Goal: Information Seeking & Learning: Learn about a topic

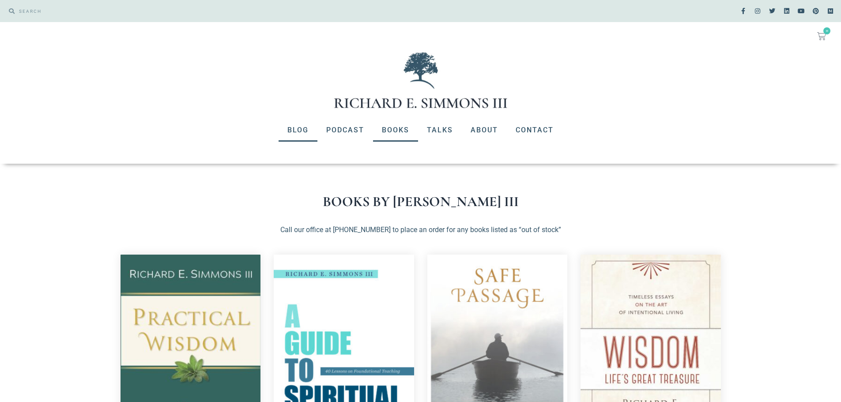
click at [306, 130] on link "Blog" at bounding box center [298, 130] width 39 height 23
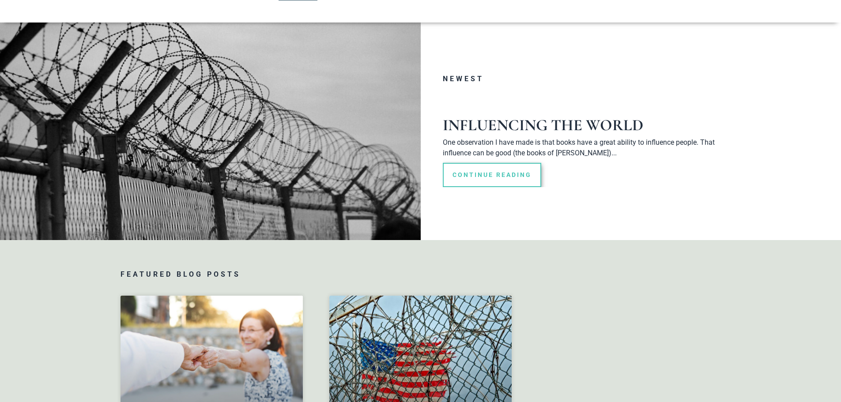
scroll to position [177, 0]
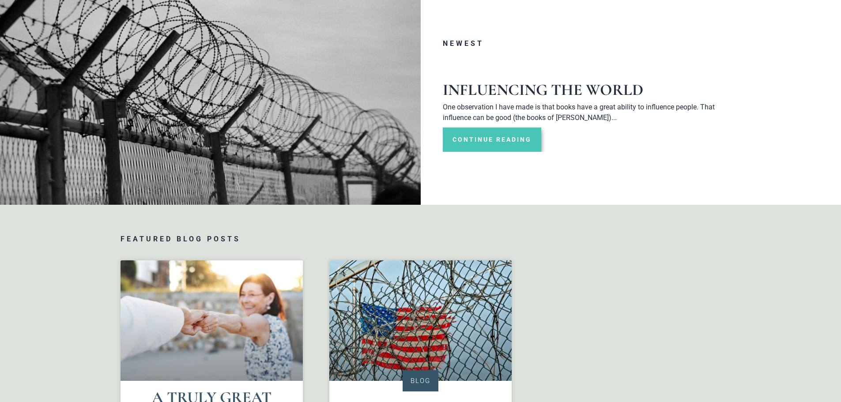
click at [494, 144] on link "Continue Reading" at bounding box center [492, 140] width 98 height 24
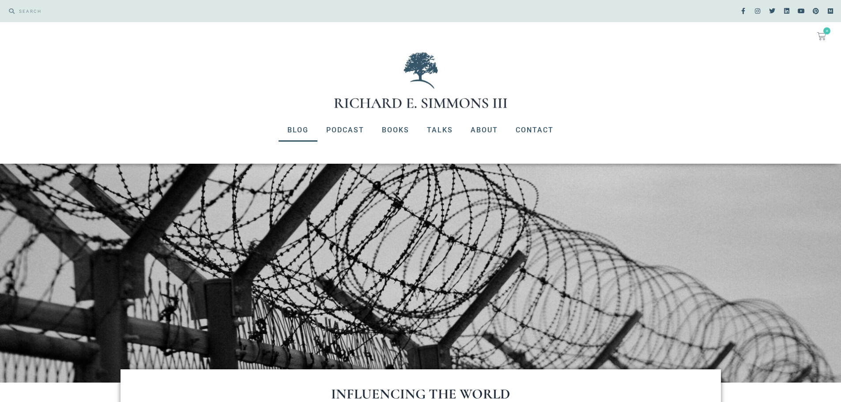
click at [296, 128] on link "Blog" at bounding box center [298, 130] width 39 height 23
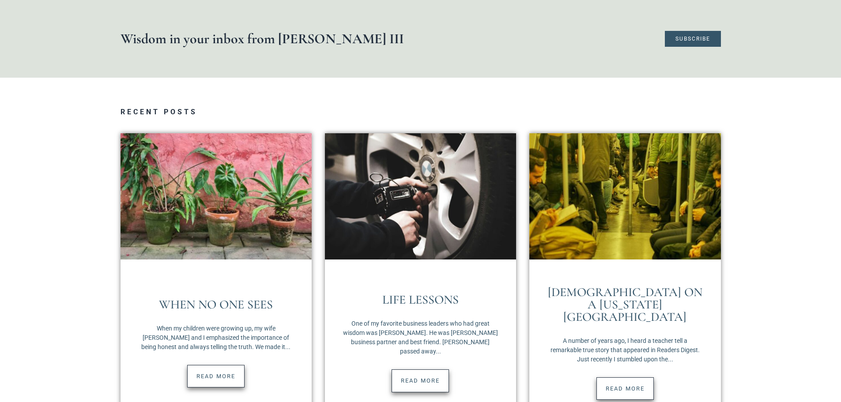
scroll to position [971, 0]
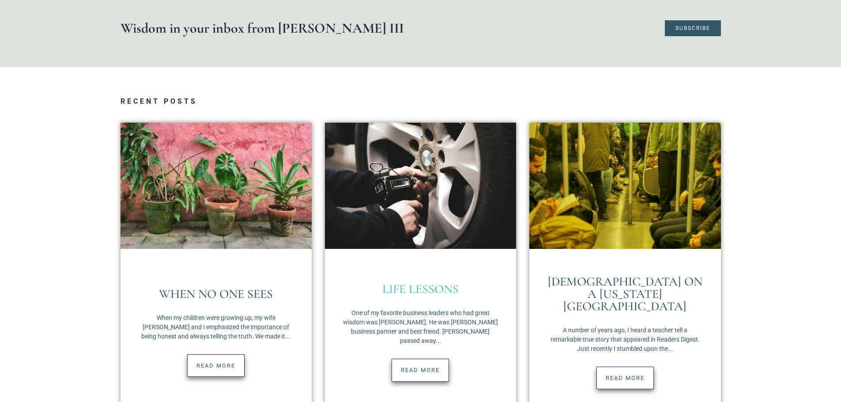
click at [403, 290] on link "Life Lessons" at bounding box center [420, 289] width 76 height 15
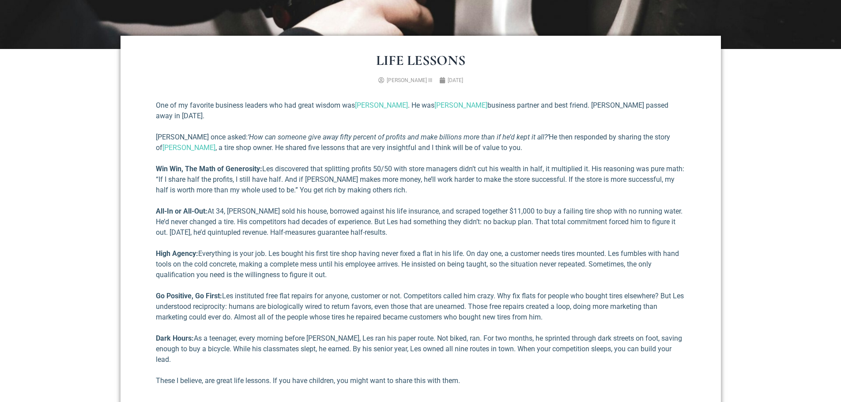
scroll to position [353, 0]
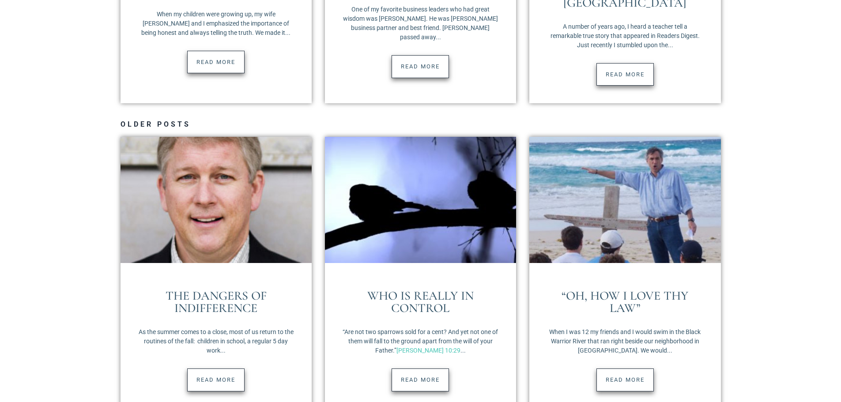
scroll to position [1280, 0]
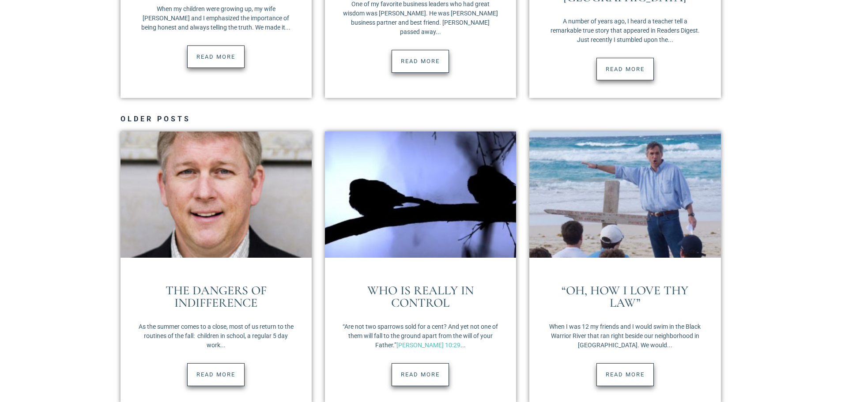
click at [202, 363] on link "Read More" at bounding box center [215, 374] width 57 height 23
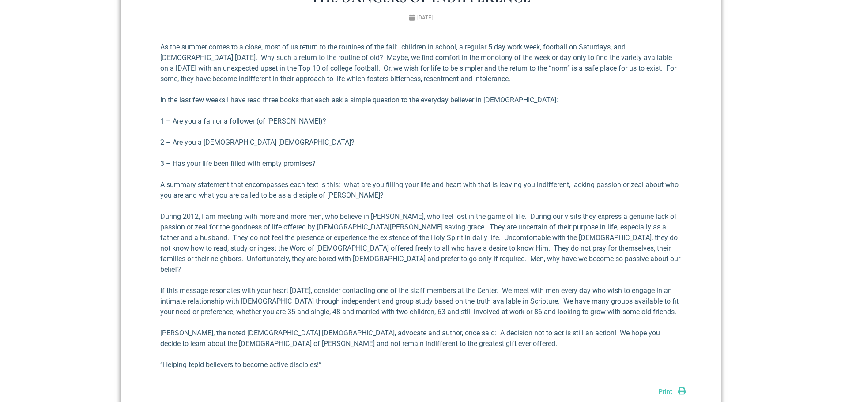
scroll to position [397, 0]
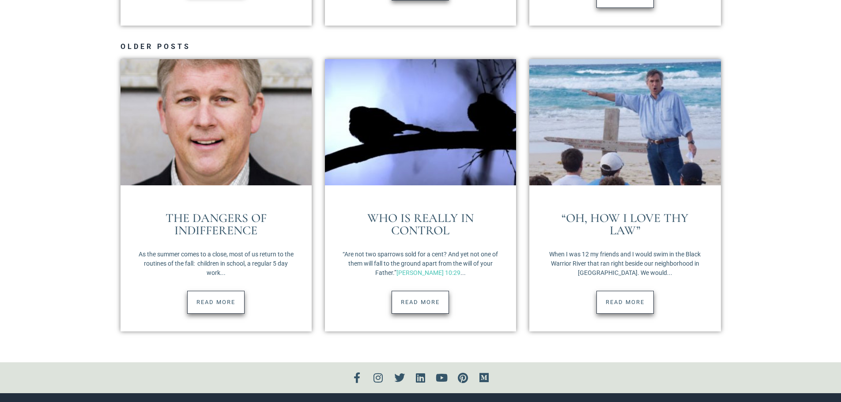
scroll to position [1368, 0]
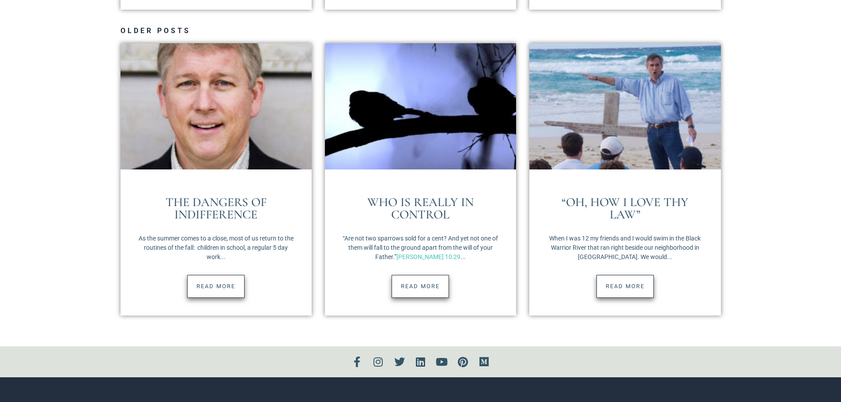
click at [618, 279] on link "Read More" at bounding box center [624, 286] width 57 height 23
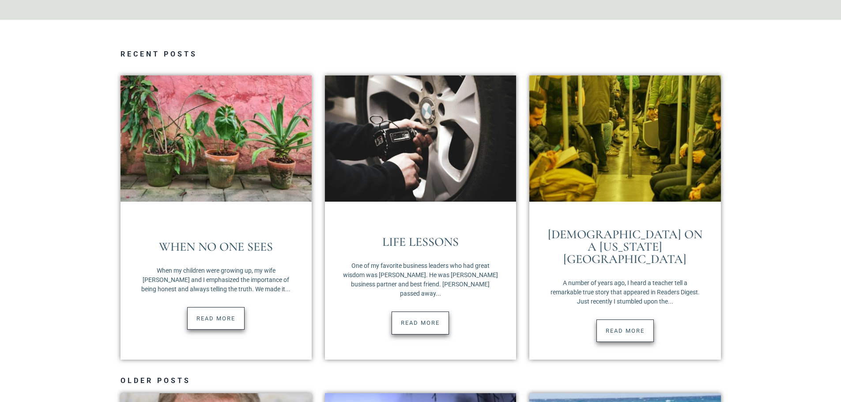
scroll to position [1015, 0]
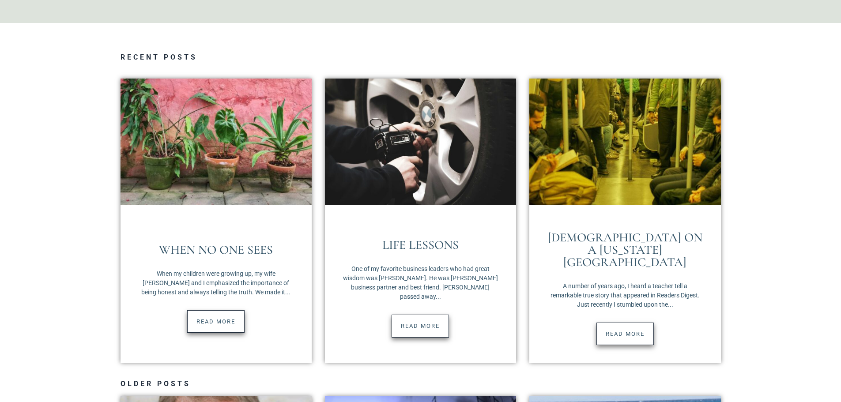
click at [215, 313] on link "Read More" at bounding box center [215, 321] width 57 height 23
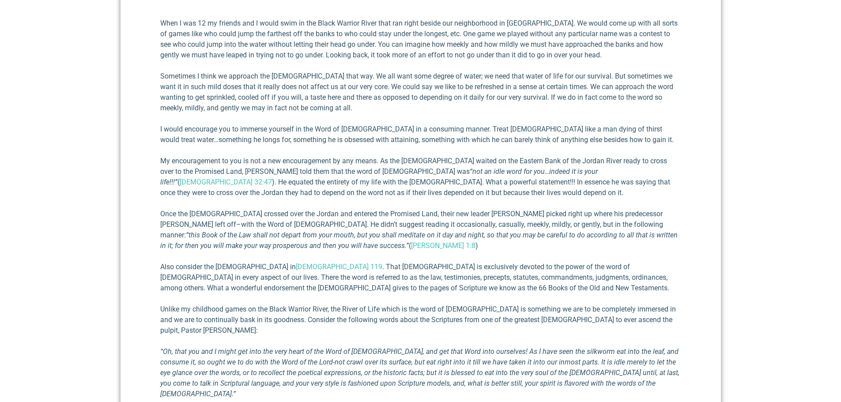
scroll to position [397, 0]
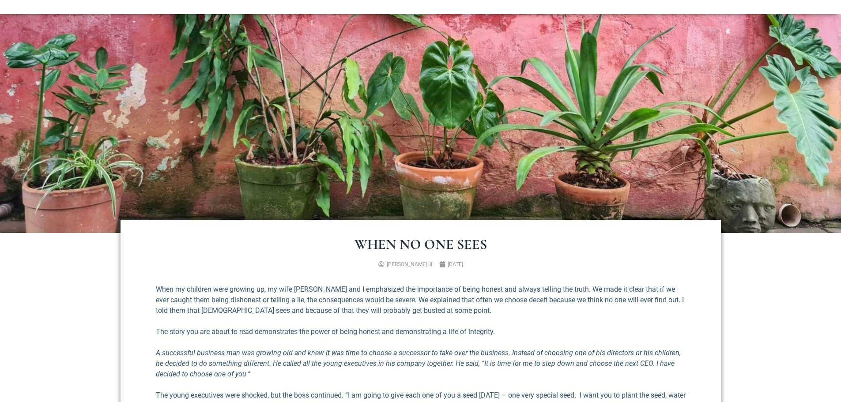
scroll to position [221, 0]
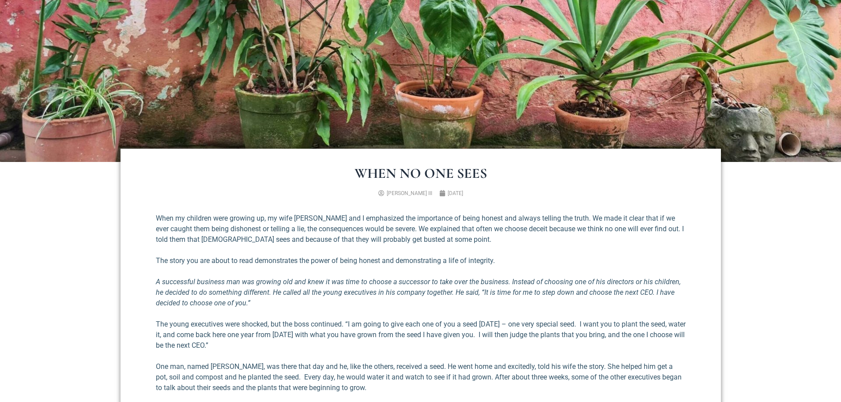
drag, startPoint x: 79, startPoint y: 274, endPoint x: 167, endPoint y: 336, distance: 107.6
click at [167, 336] on p "The young executives were shocked, but the boss continued. “I am going to give …" at bounding box center [421, 335] width 530 height 32
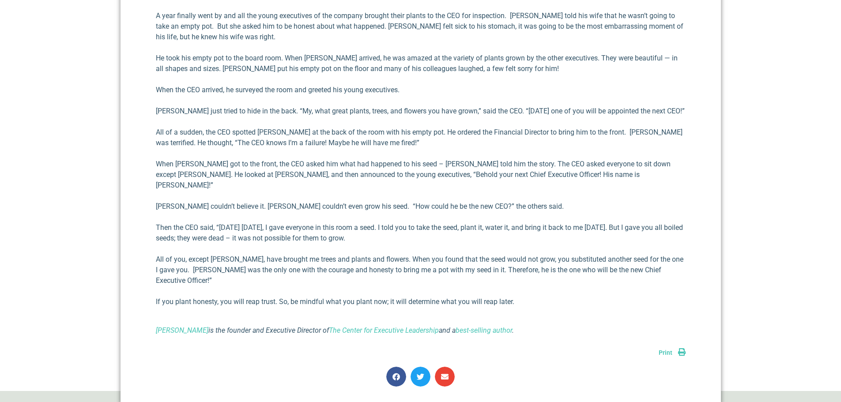
scroll to position [706, 0]
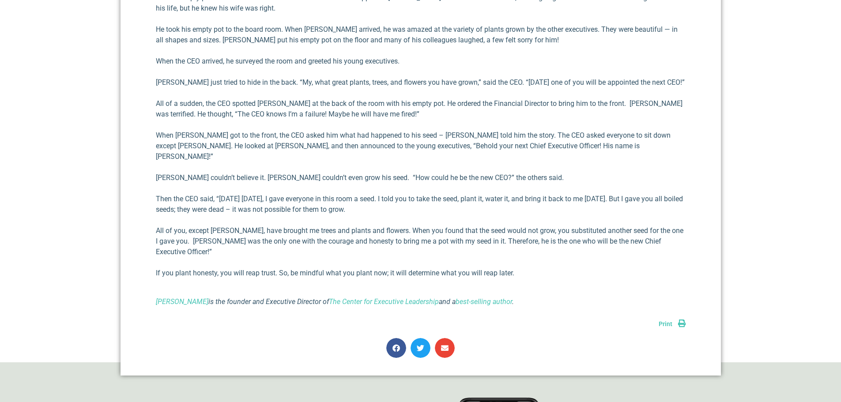
click at [677, 320] on link "Print" at bounding box center [672, 323] width 27 height 7
